Goal: Obtain resource: Download file/media

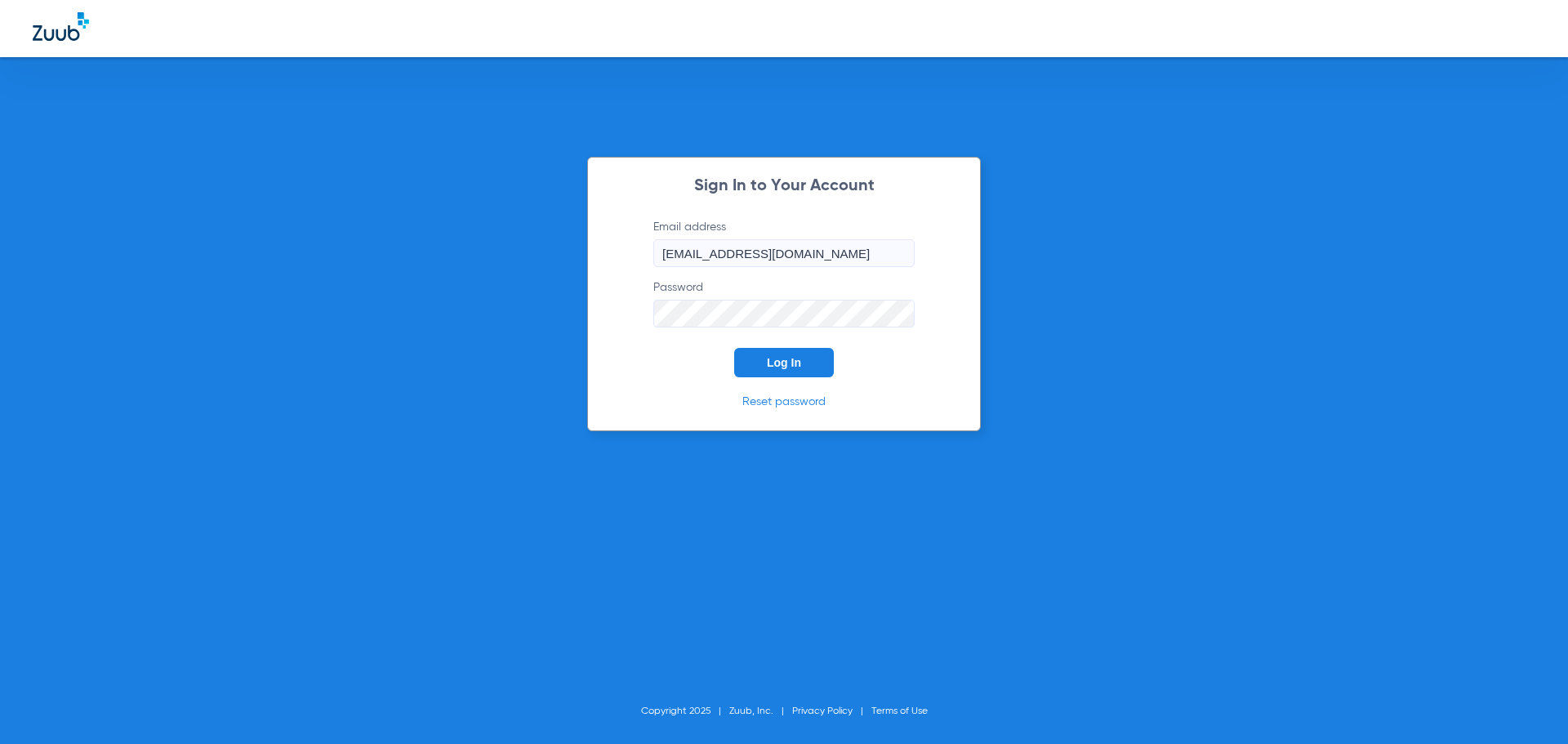
click at [804, 365] on button "Log In" at bounding box center [784, 363] width 99 height 30
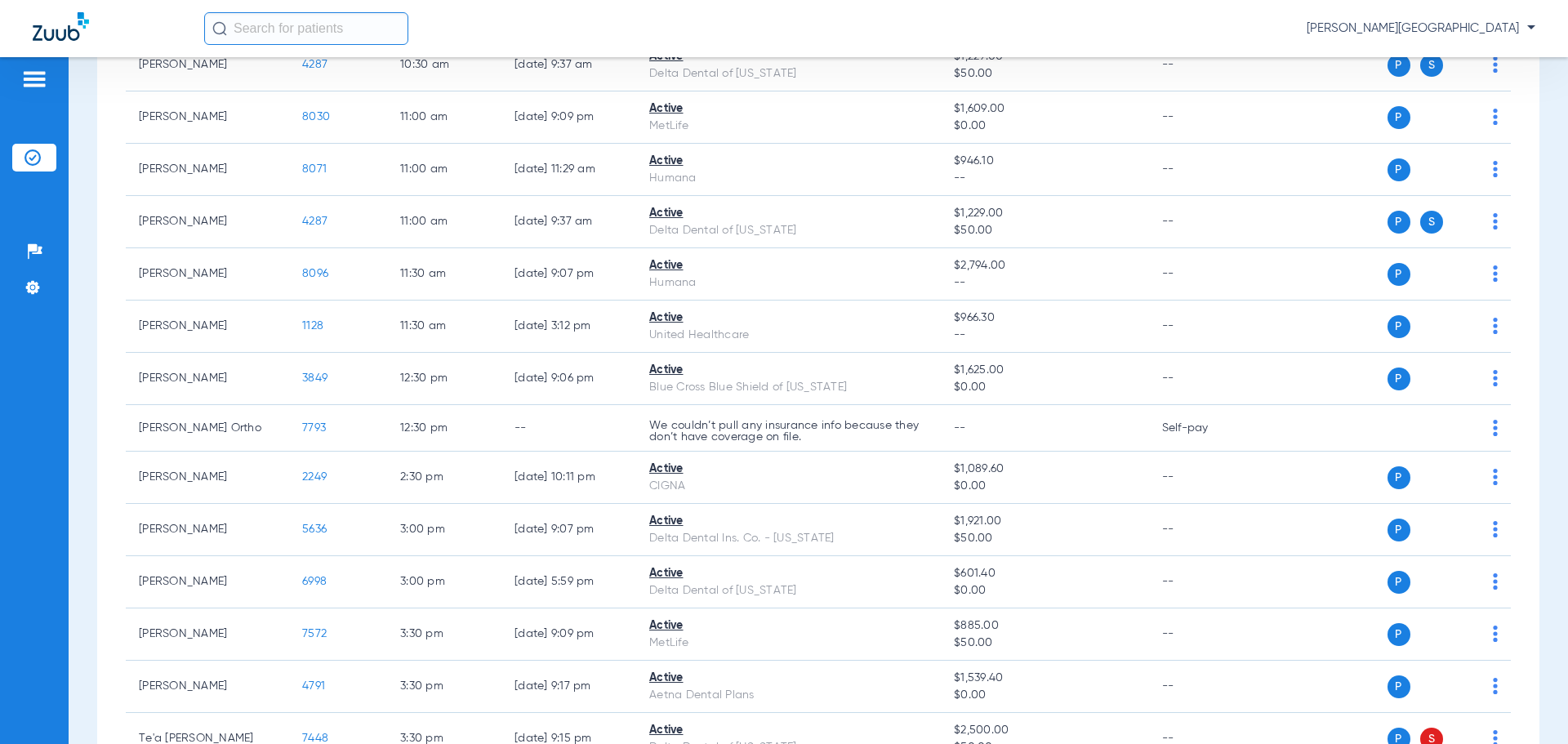
scroll to position [677, 0]
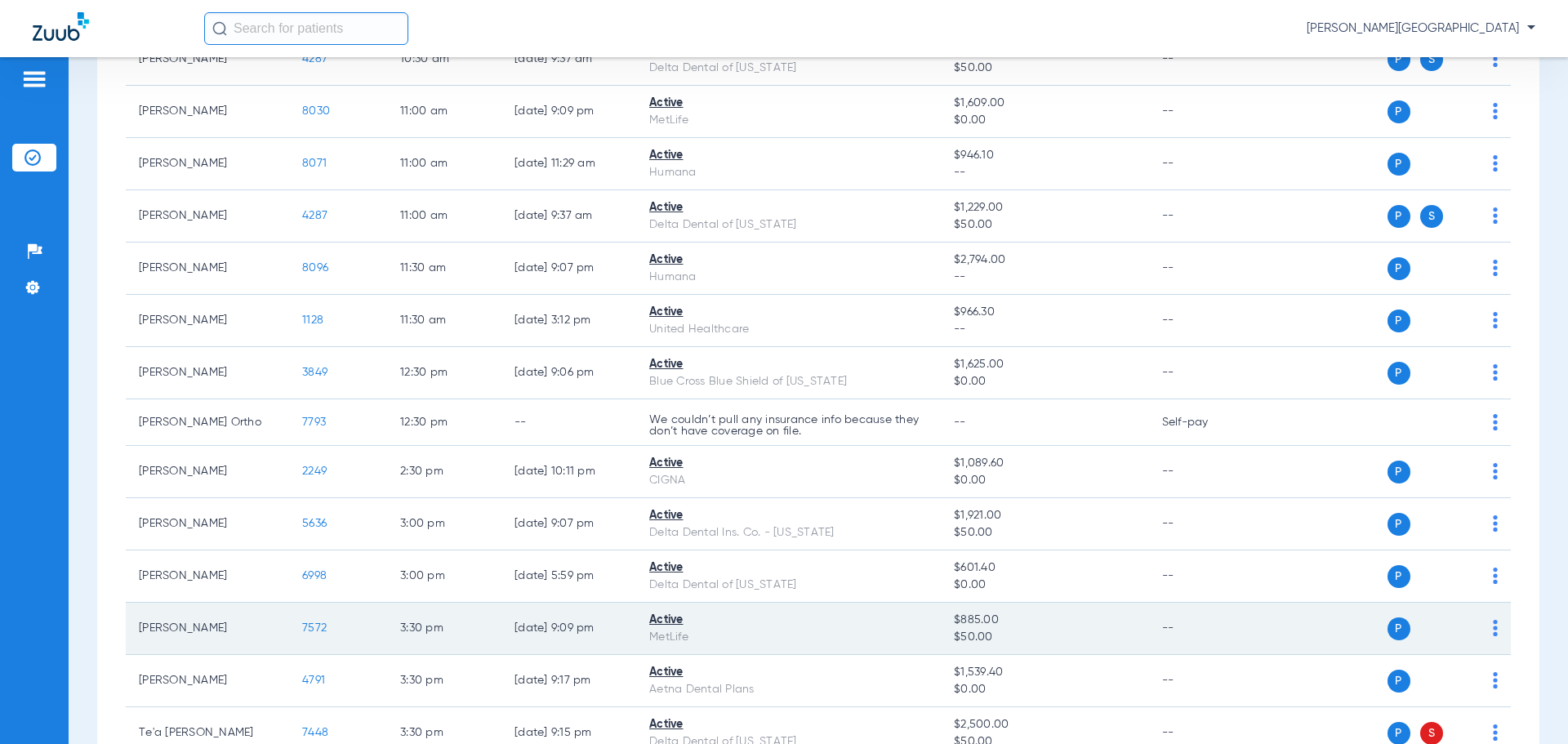
click at [318, 634] on span "7572" at bounding box center [314, 628] width 25 height 11
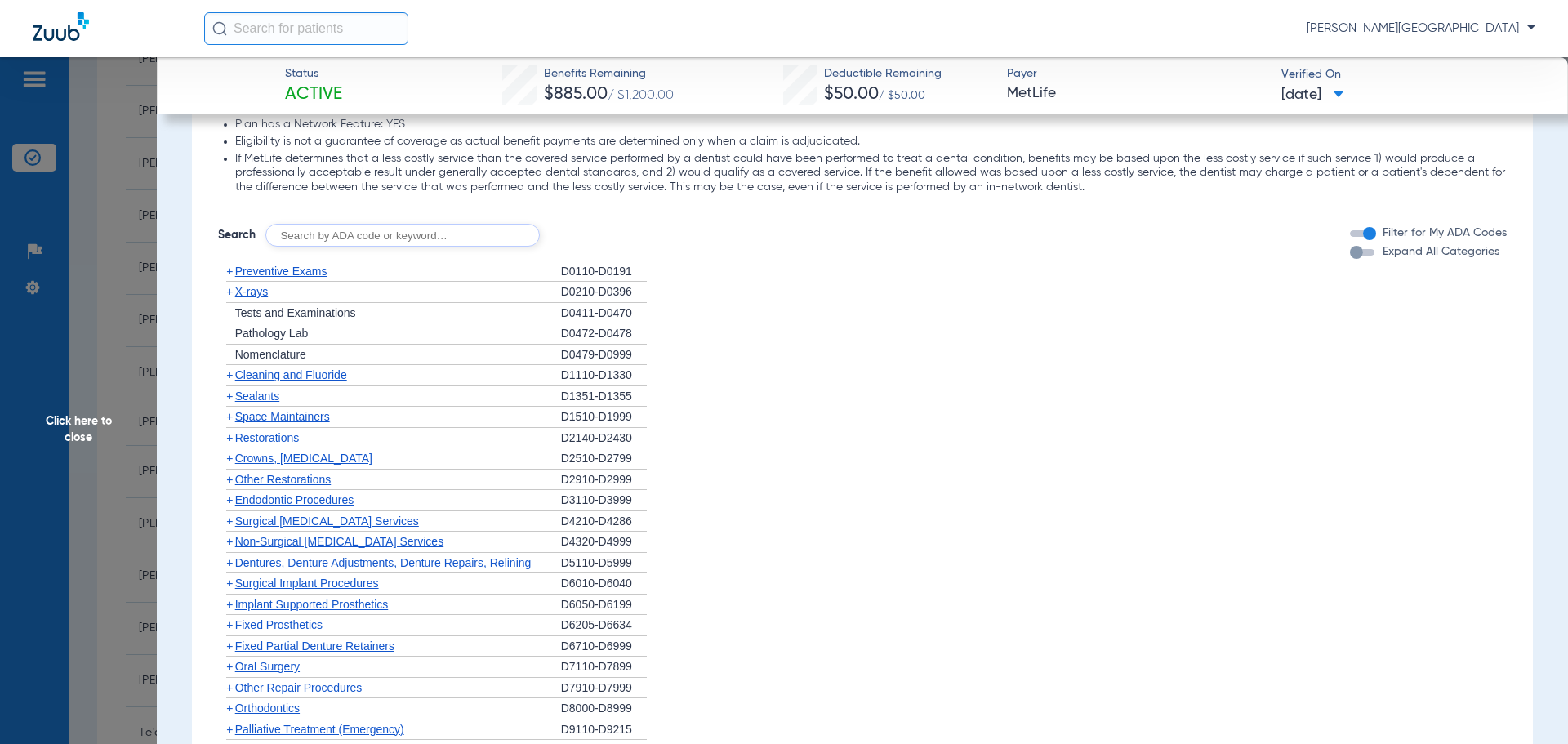
scroll to position [1593, 0]
click at [248, 392] on span "Sealants" at bounding box center [257, 392] width 44 height 13
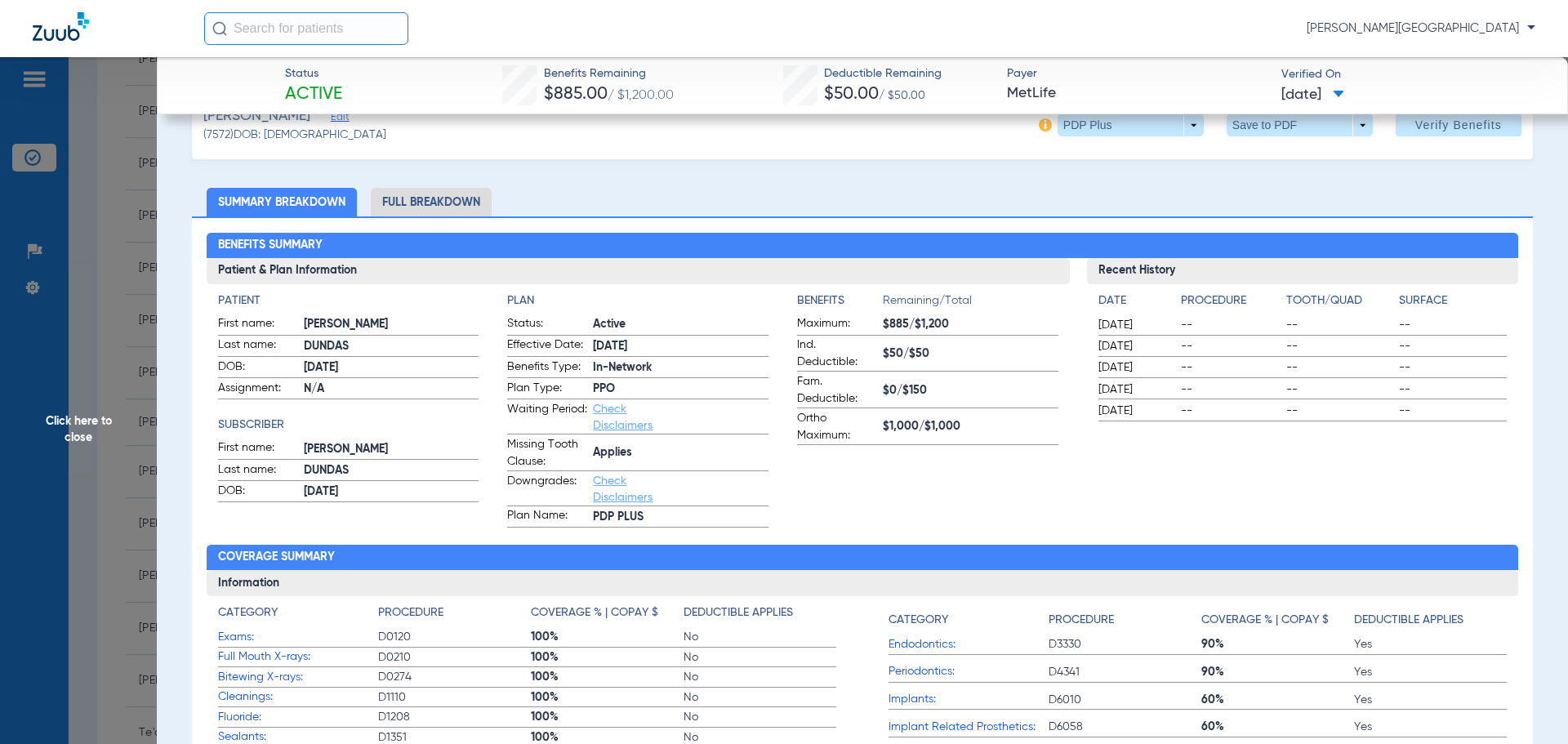
scroll to position [0, 0]
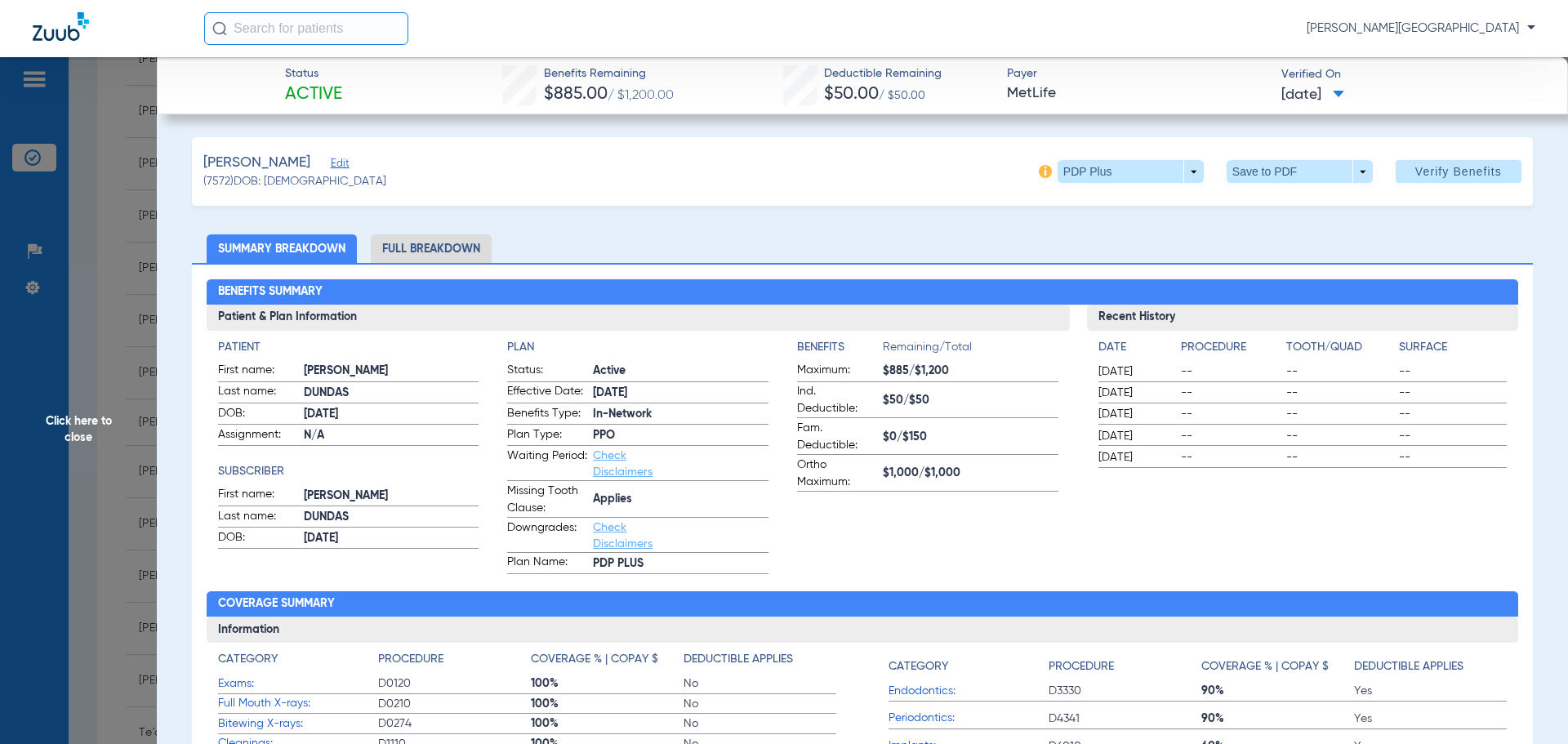
click at [476, 242] on li "Full Breakdown" at bounding box center [431, 249] width 120 height 29
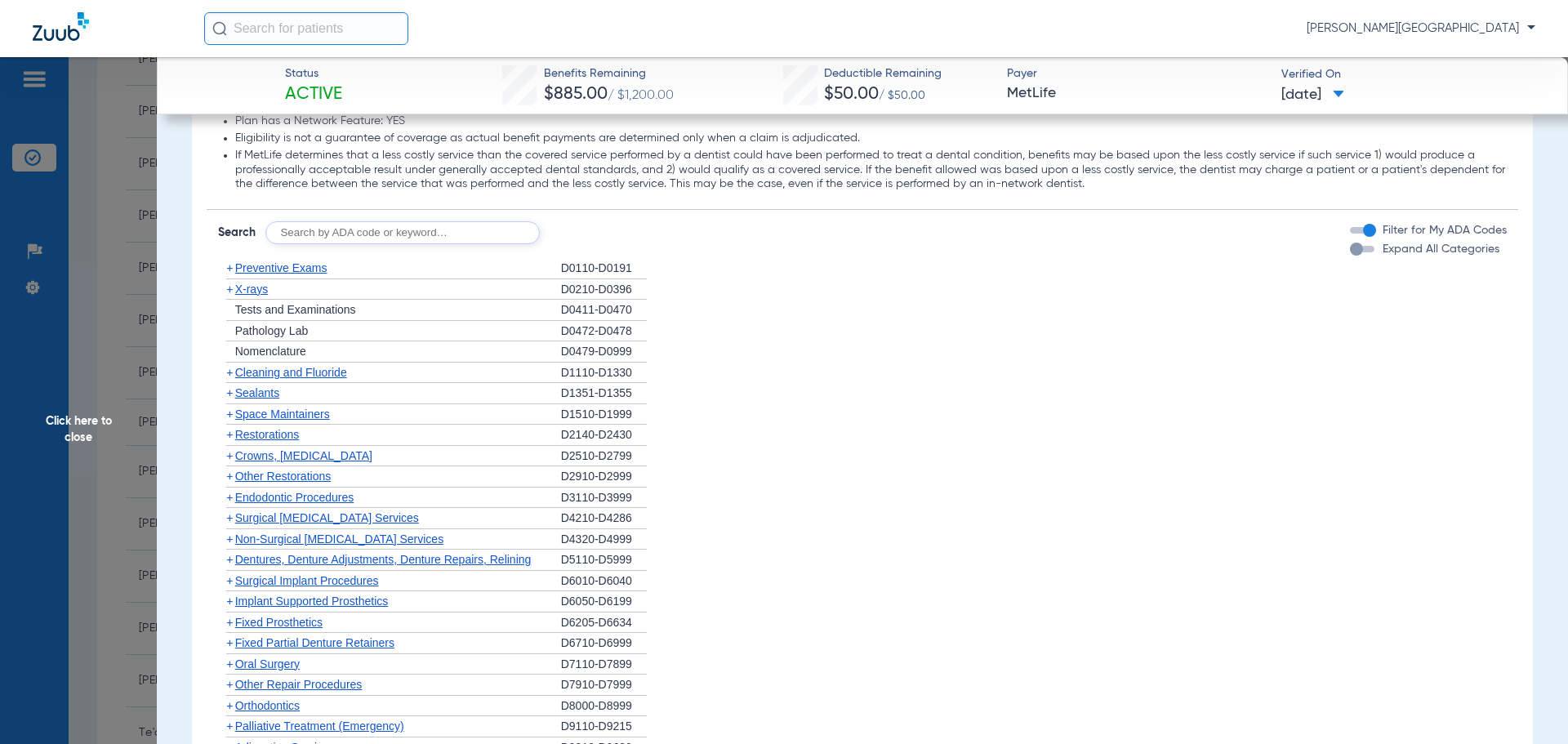
scroll to position [2094, 0]
click at [244, 391] on span "Sealants" at bounding box center [257, 388] width 44 height 13
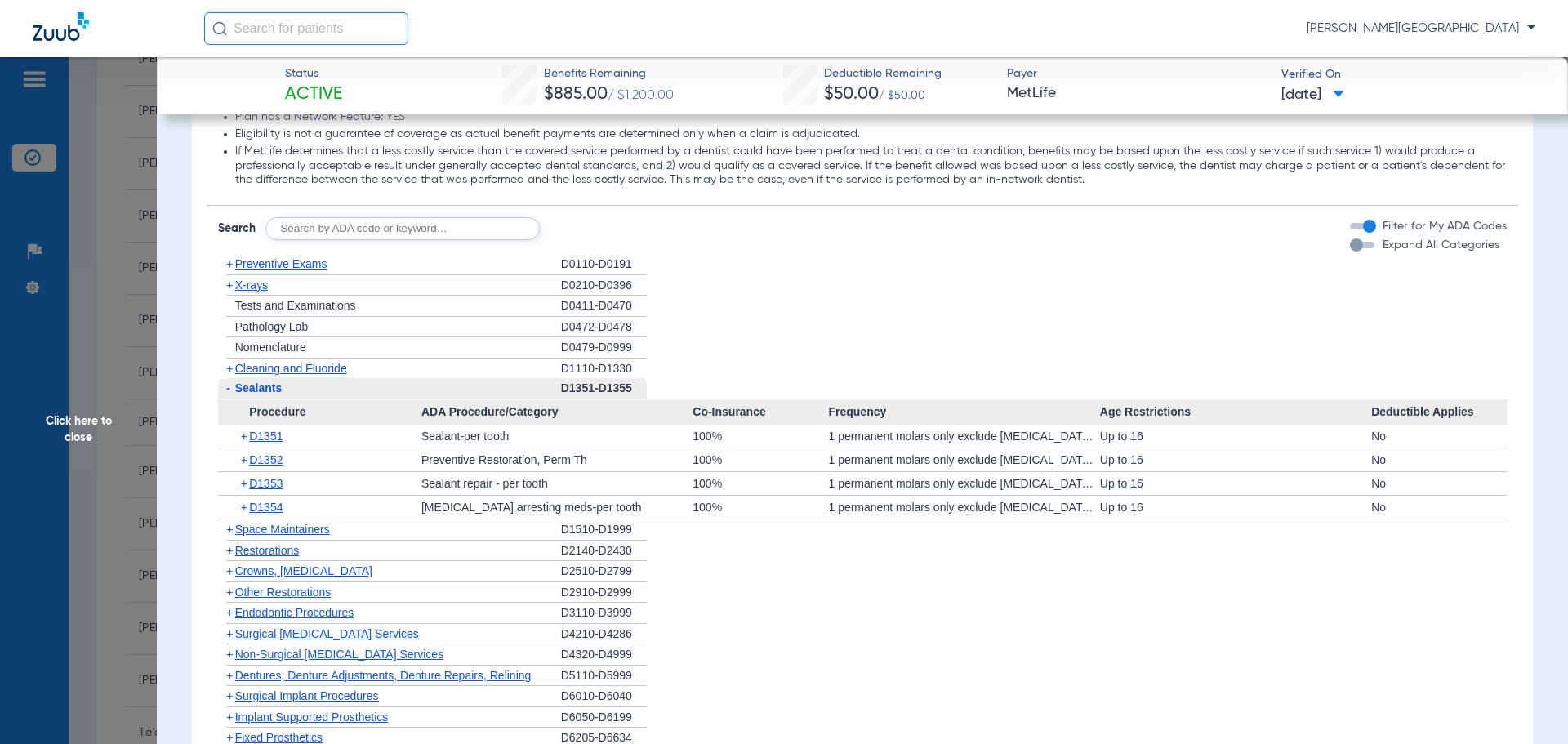
click at [240, 436] on div "+ D1351" at bounding box center [325, 436] width 192 height 23
click at [256, 439] on span "D1351" at bounding box center [266, 436] width 34 height 13
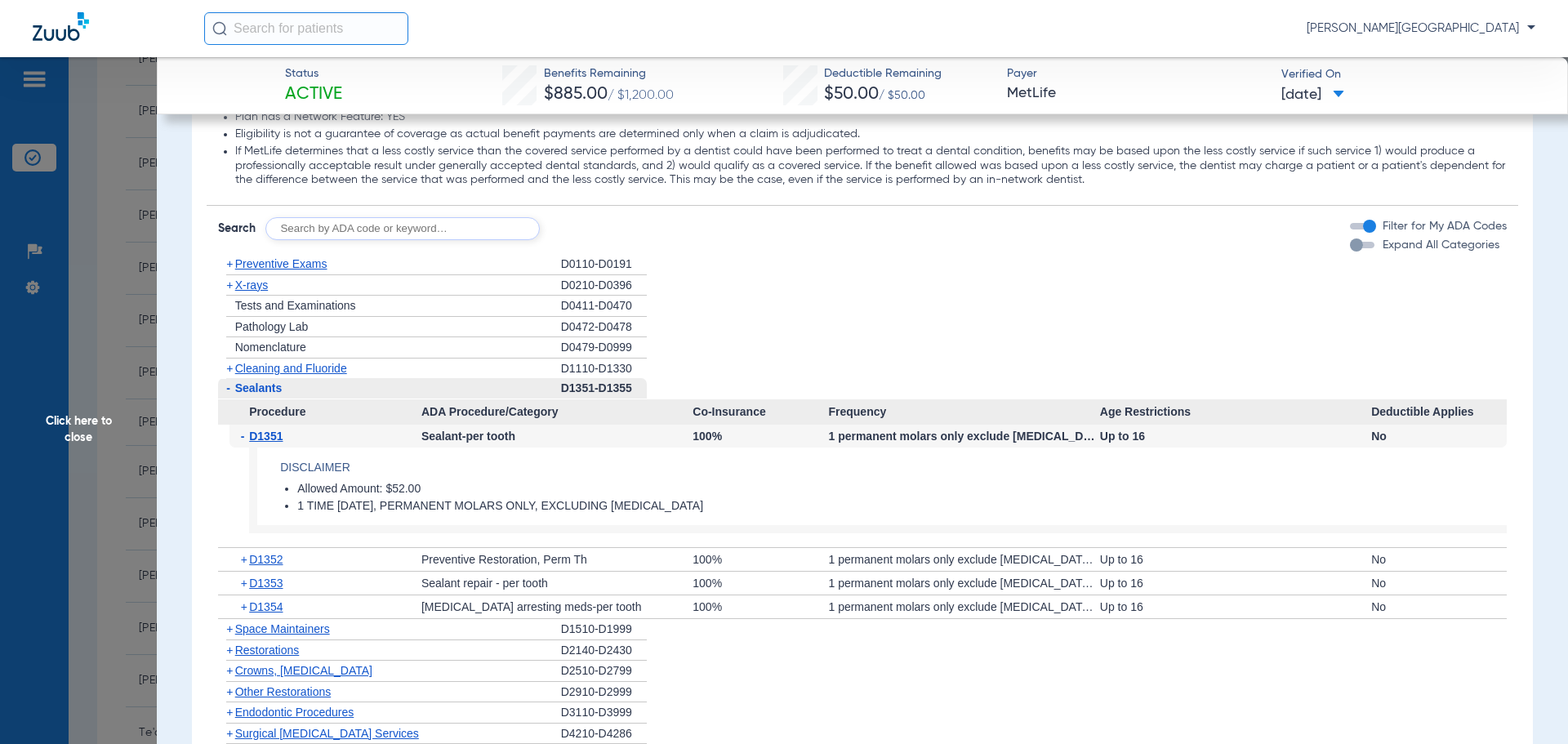
click at [360, 233] on input "text" at bounding box center [403, 228] width 275 height 23
type input "D2991"
click button "Search" at bounding box center [600, 228] width 65 height 23
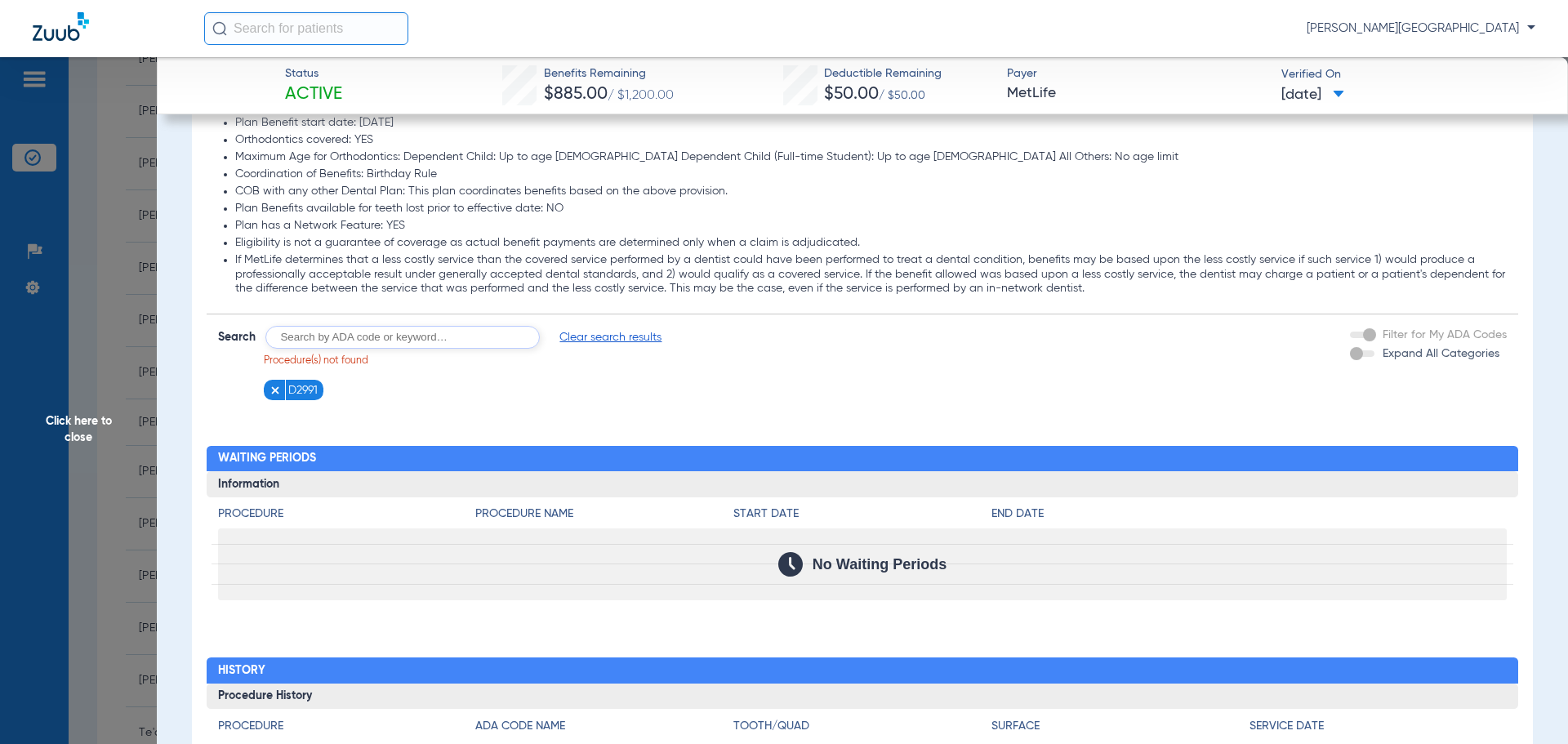
scroll to position [1991, 0]
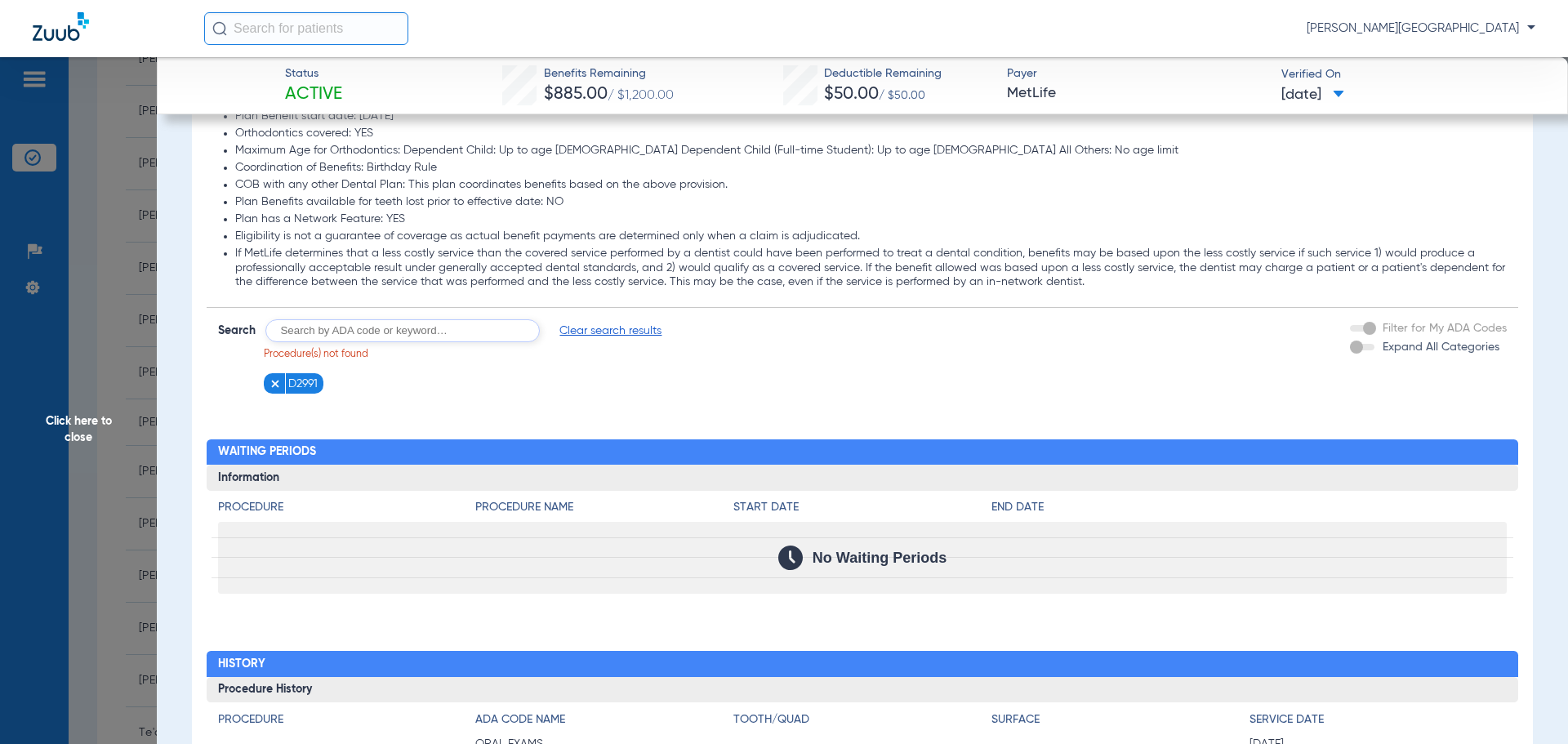
click at [62, 303] on span "Click here to close" at bounding box center [79, 429] width 157 height 744
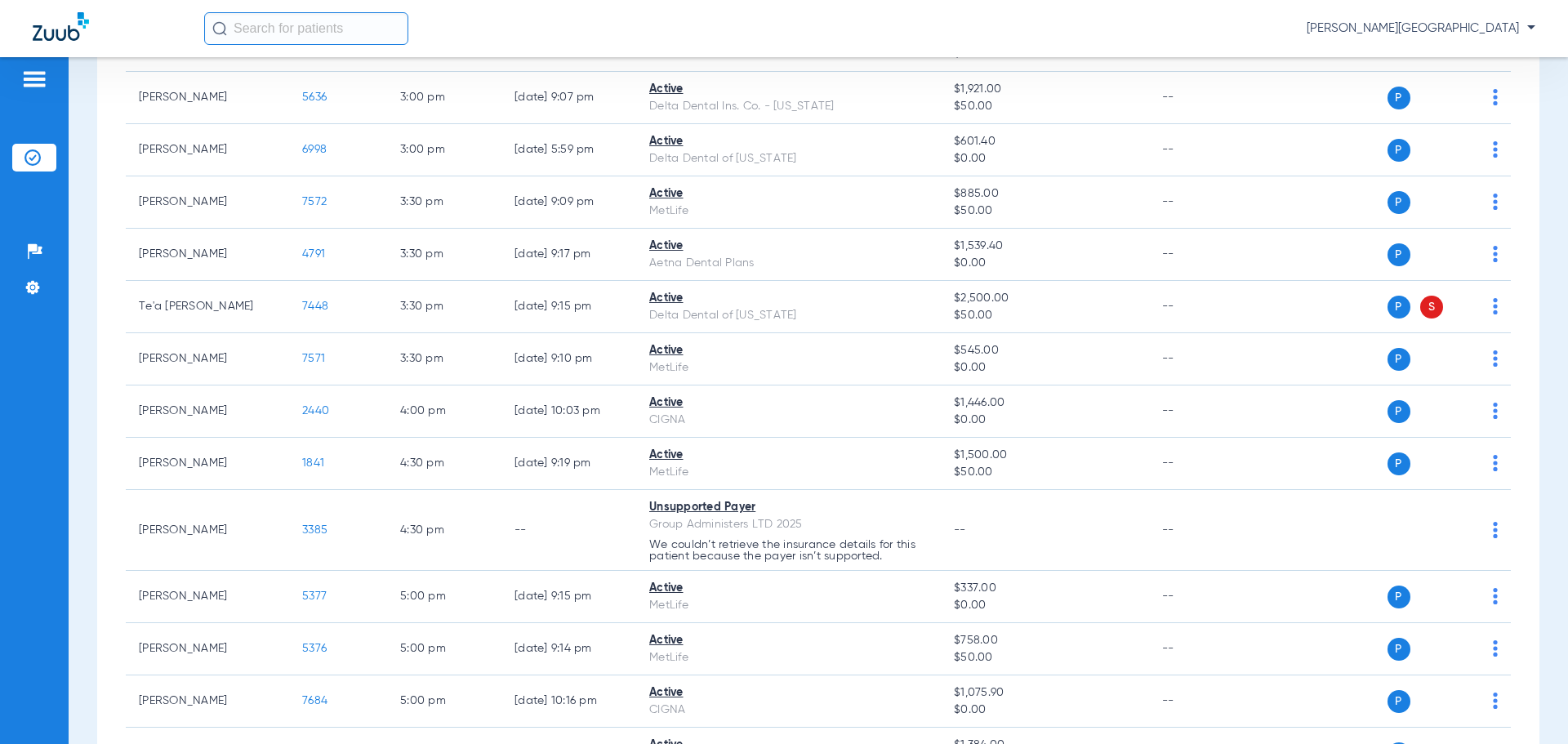
scroll to position [1112, 0]
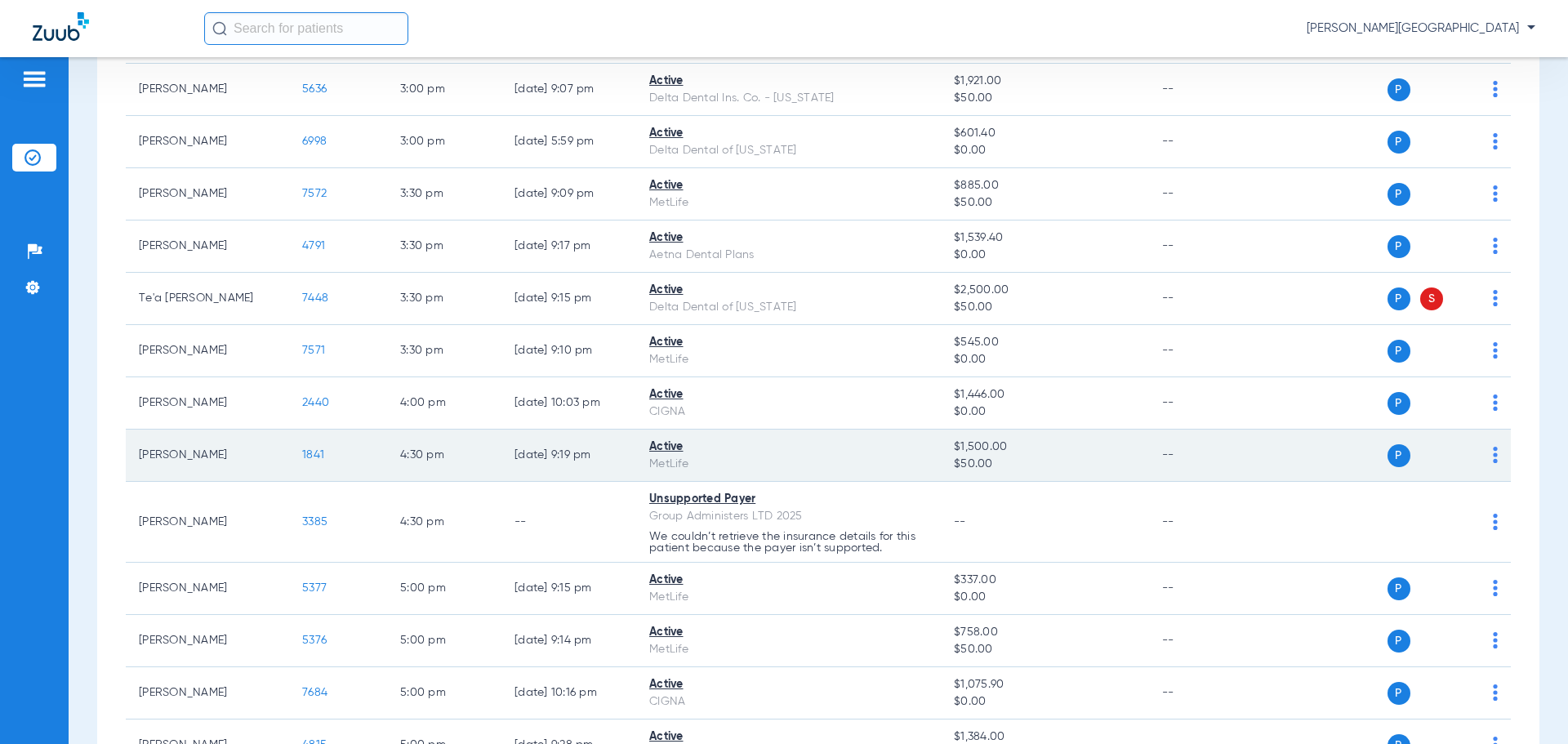
click at [310, 461] on span "1841" at bounding box center [313, 455] width 22 height 11
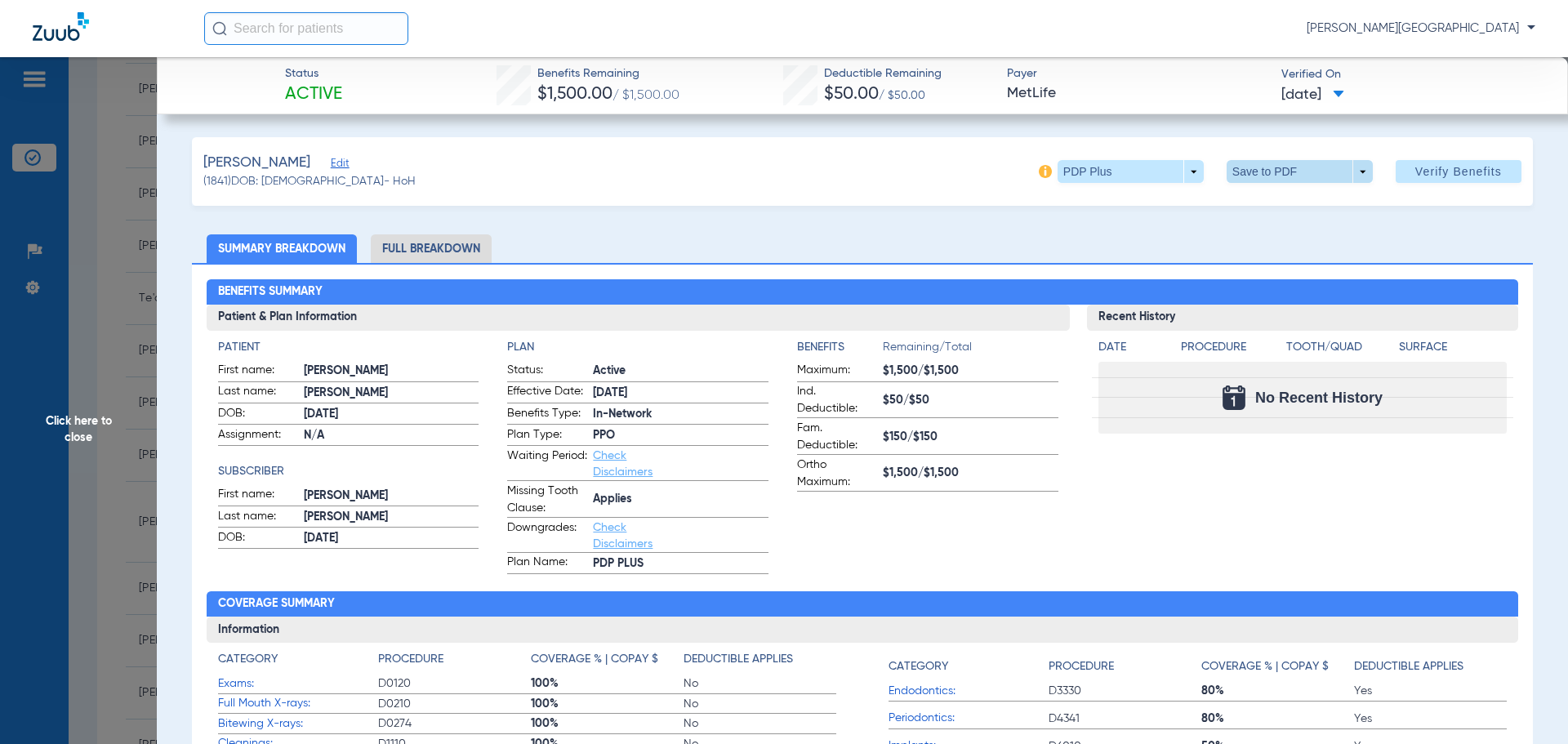
click at [1279, 170] on span at bounding box center [1298, 171] width 39 height 39
click at [1282, 199] on span "Save to PDF" at bounding box center [1292, 203] width 65 height 11
click at [1314, 164] on span at bounding box center [1299, 171] width 146 height 23
click at [1301, 203] on span "Save to PDF" at bounding box center [1292, 203] width 65 height 11
click at [52, 326] on span "Click here to close" at bounding box center [79, 429] width 157 height 744
